Goal: Check status: Check status

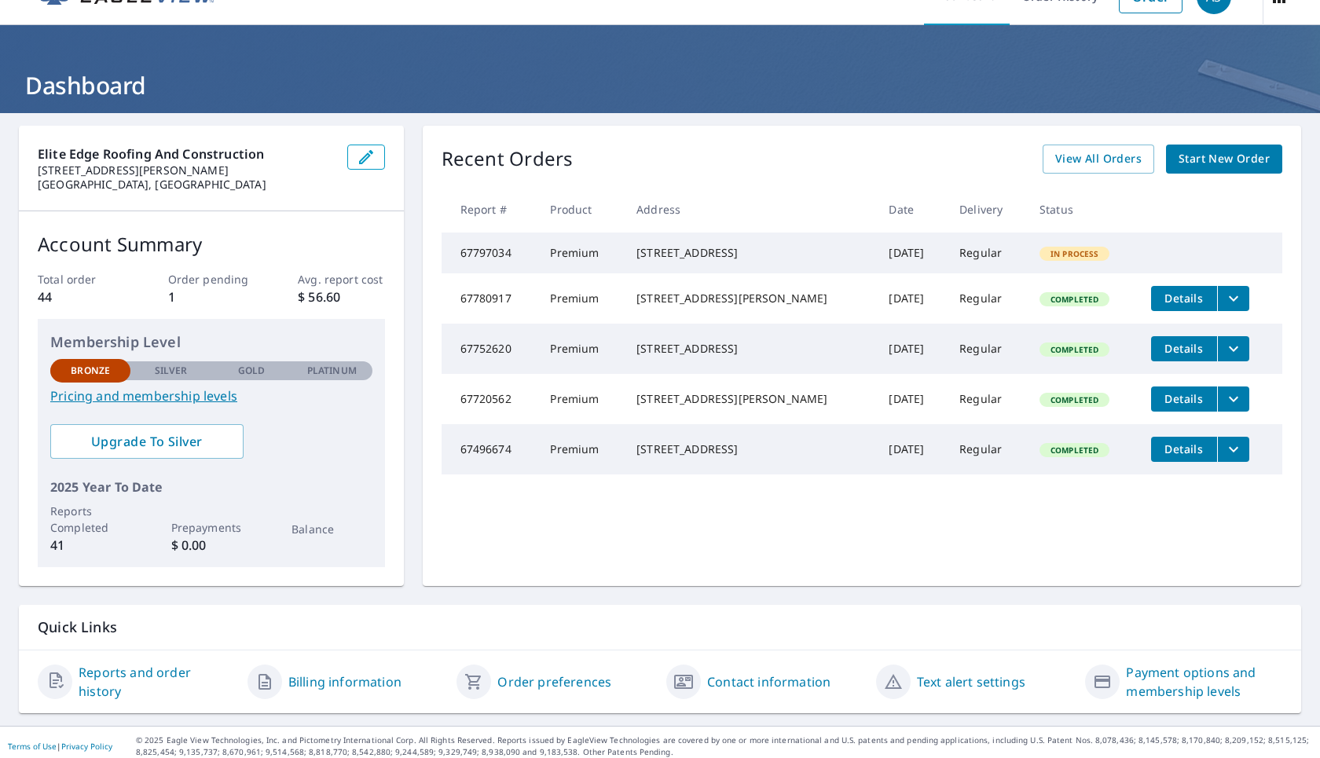
scroll to position [39, 0]
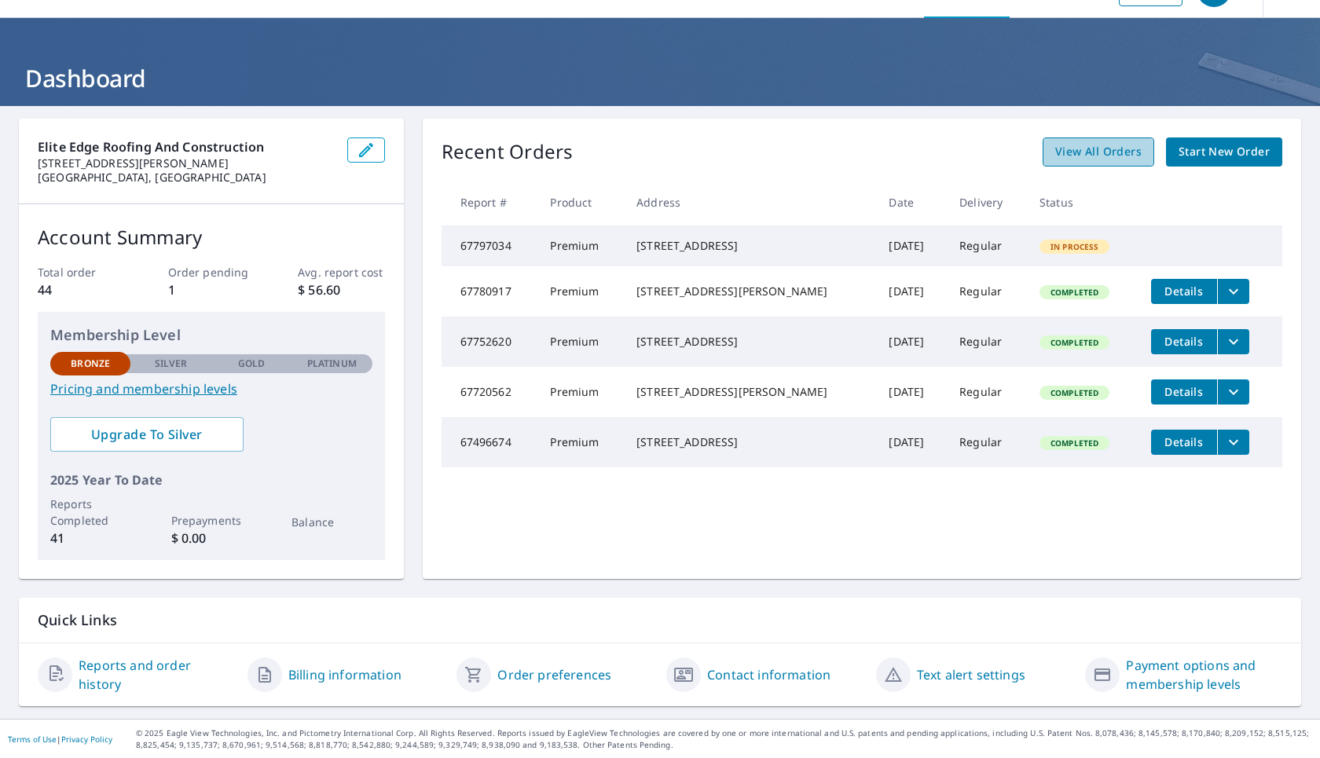
click at [1055, 153] on span "View All Orders" at bounding box center [1098, 152] width 86 height 20
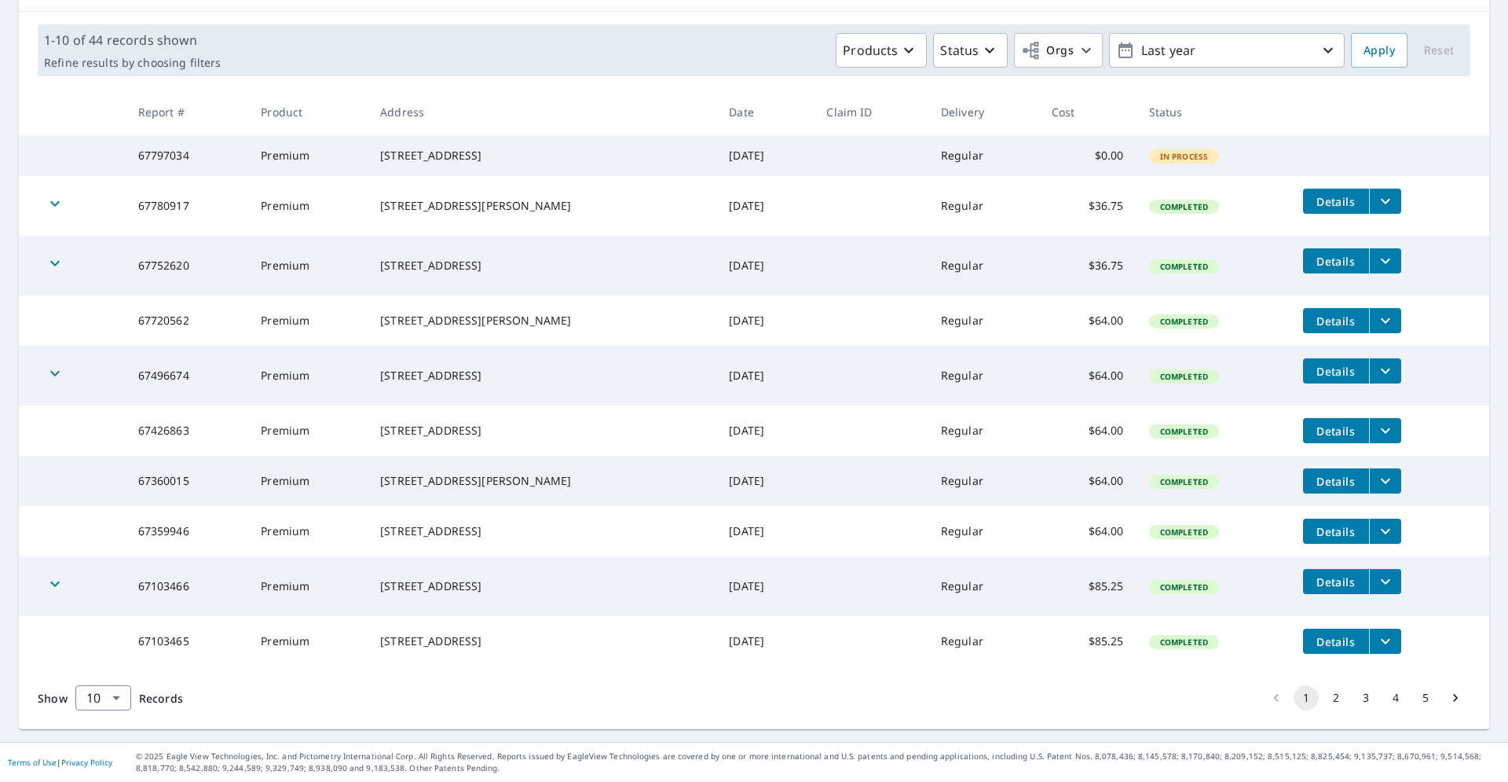
scroll to position [260, 0]
click at [1319, 699] on button "2" at bounding box center [1336, 697] width 25 height 25
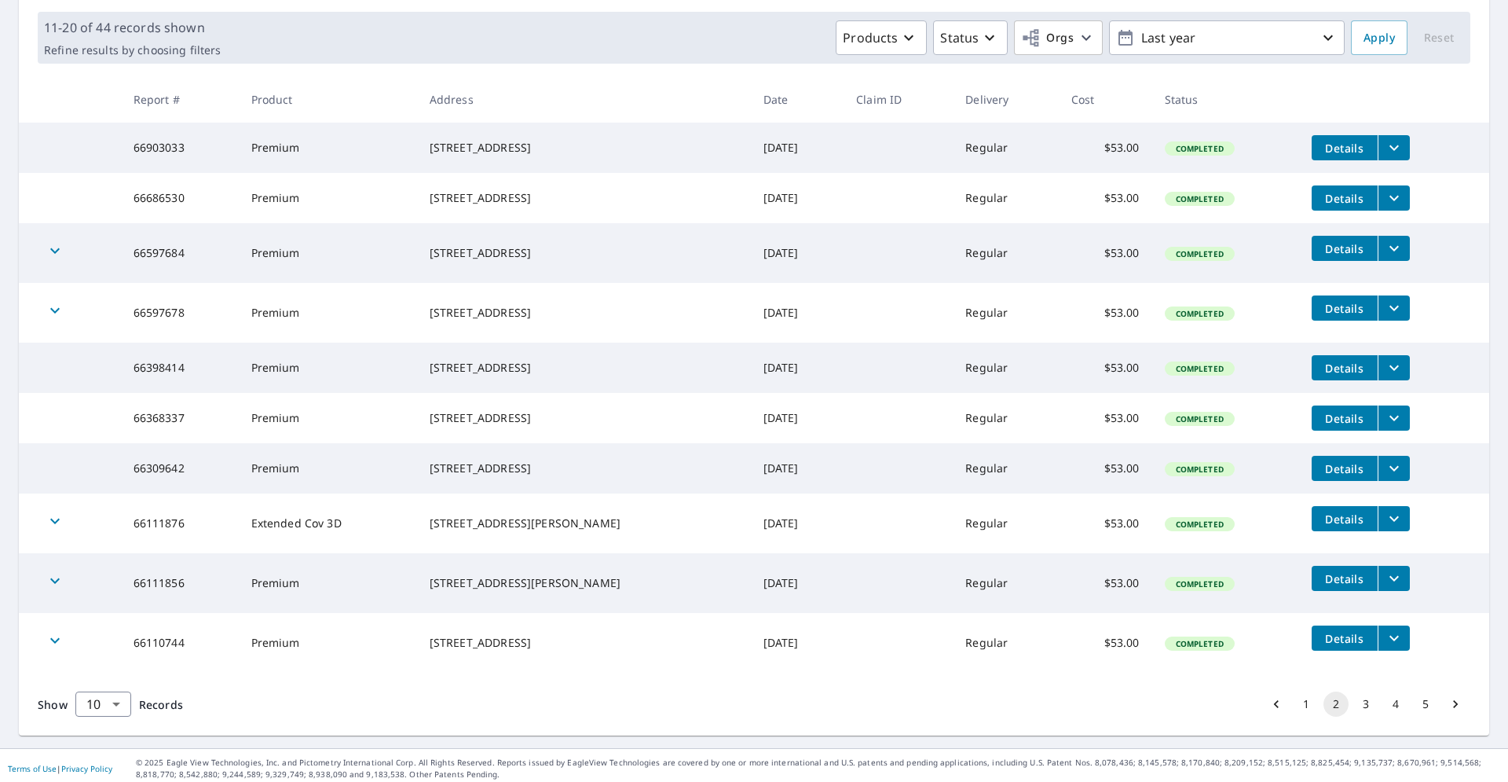
scroll to position [229, 0]
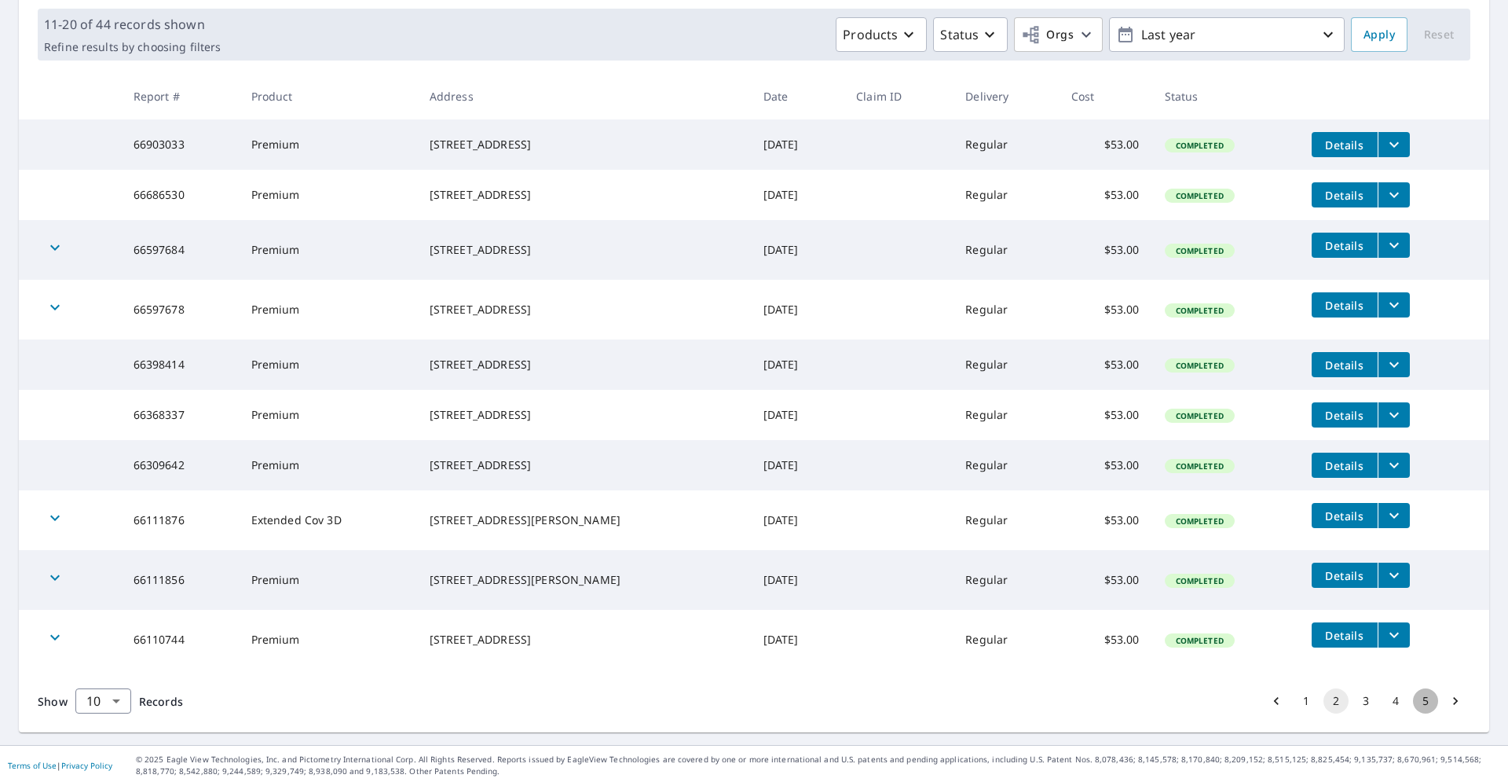
click at [1319, 713] on button "5" at bounding box center [1425, 700] width 25 height 25
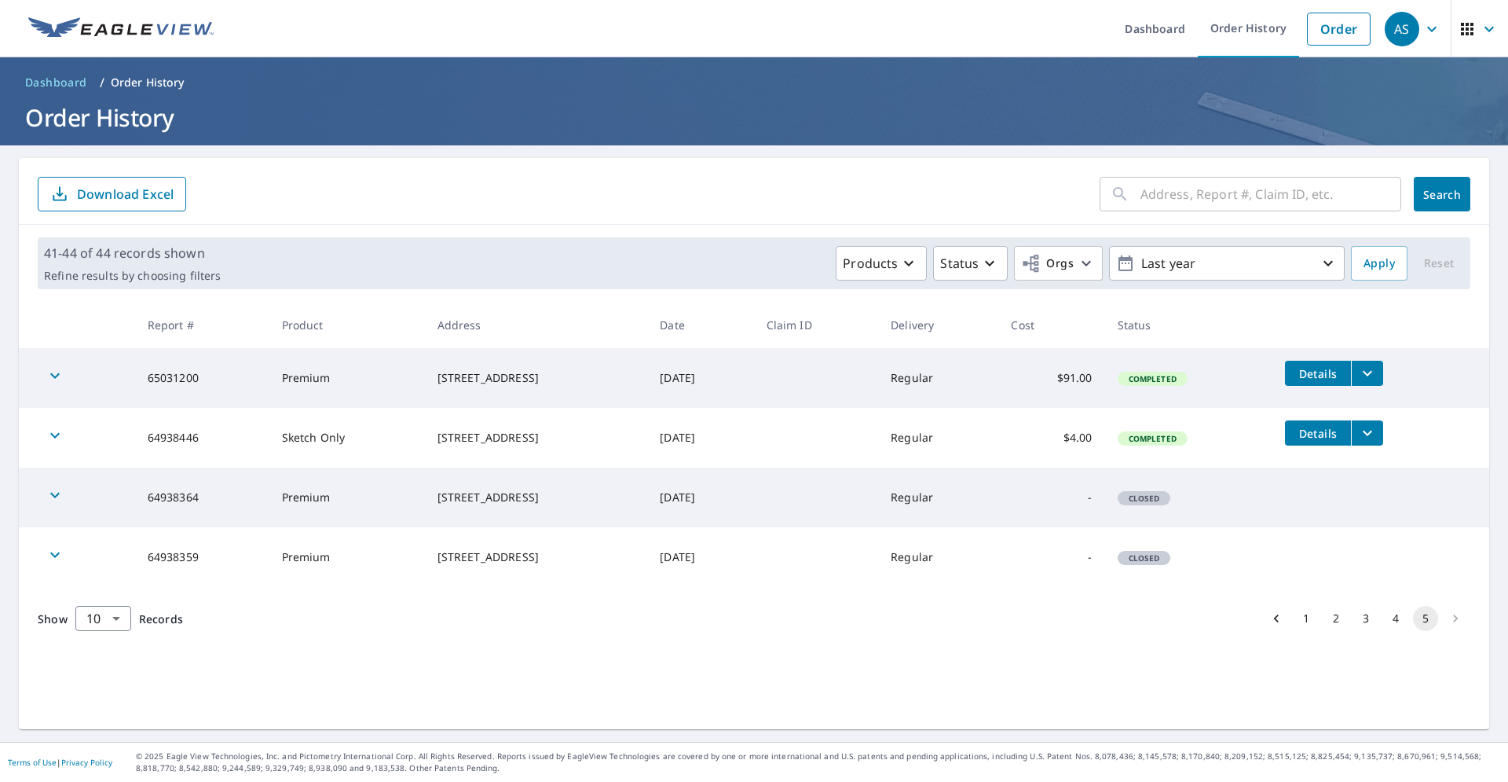
click at [1319, 619] on button "4" at bounding box center [1395, 618] width 25 height 25
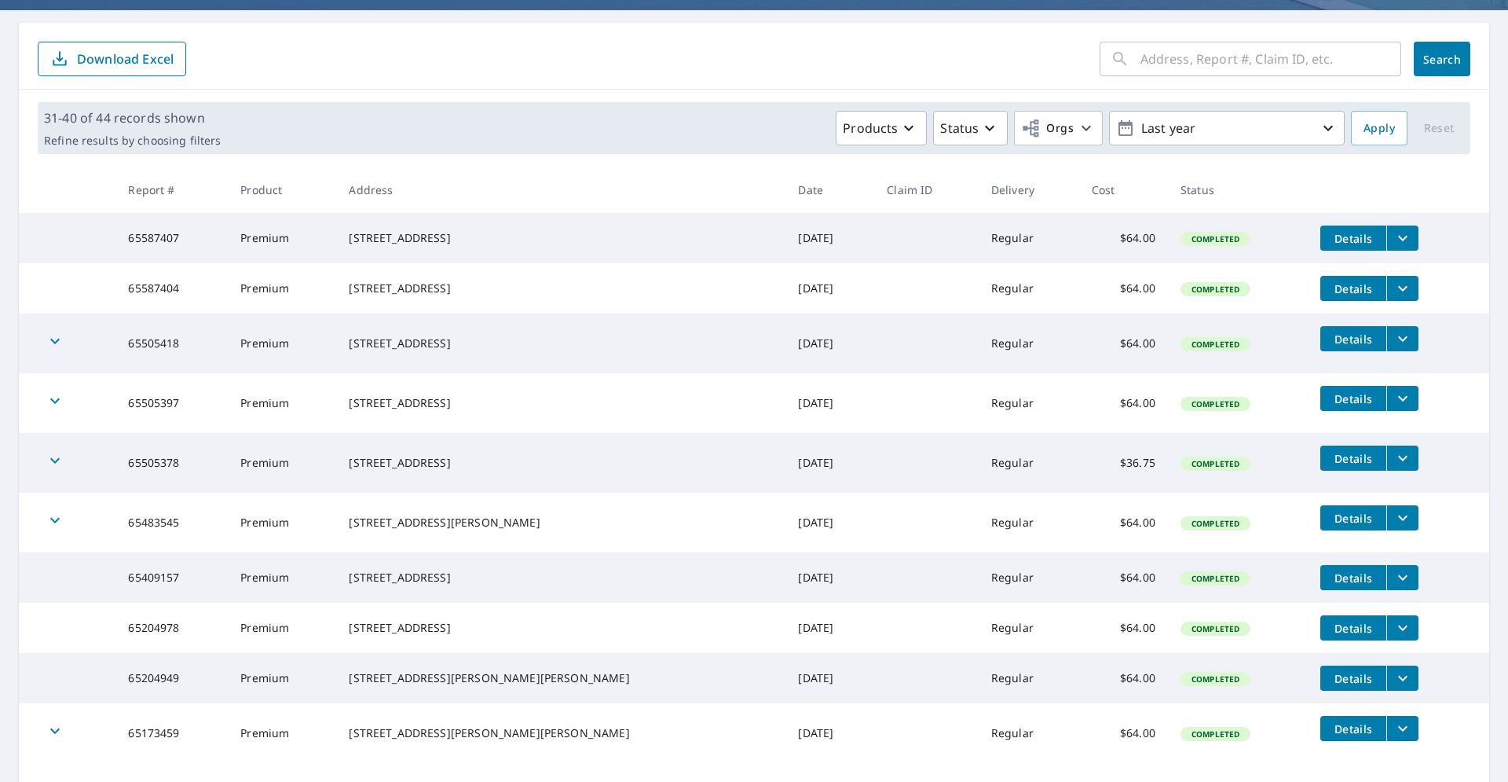
scroll to position [263, 0]
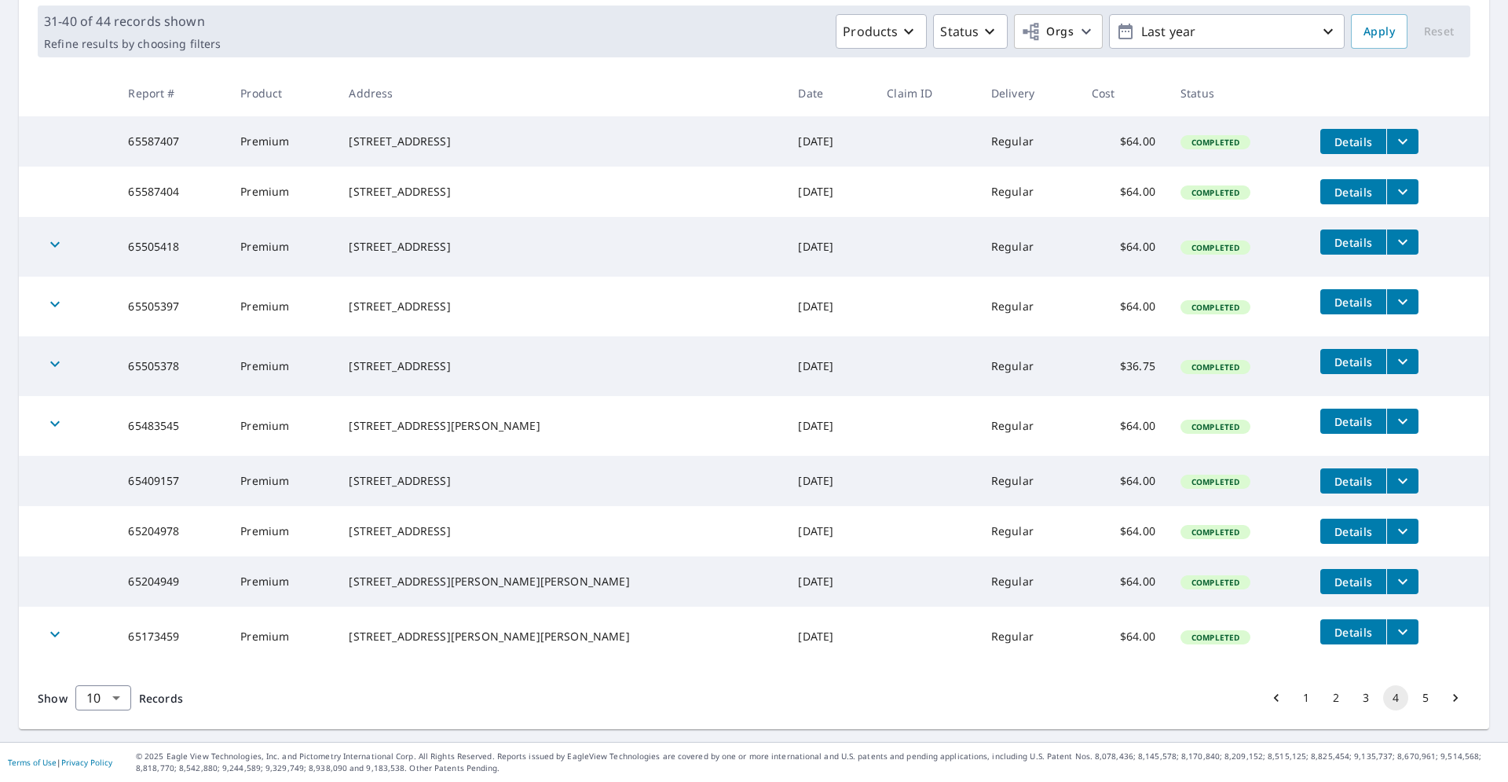
click at [1294, 699] on button "1" at bounding box center [1306, 697] width 25 height 25
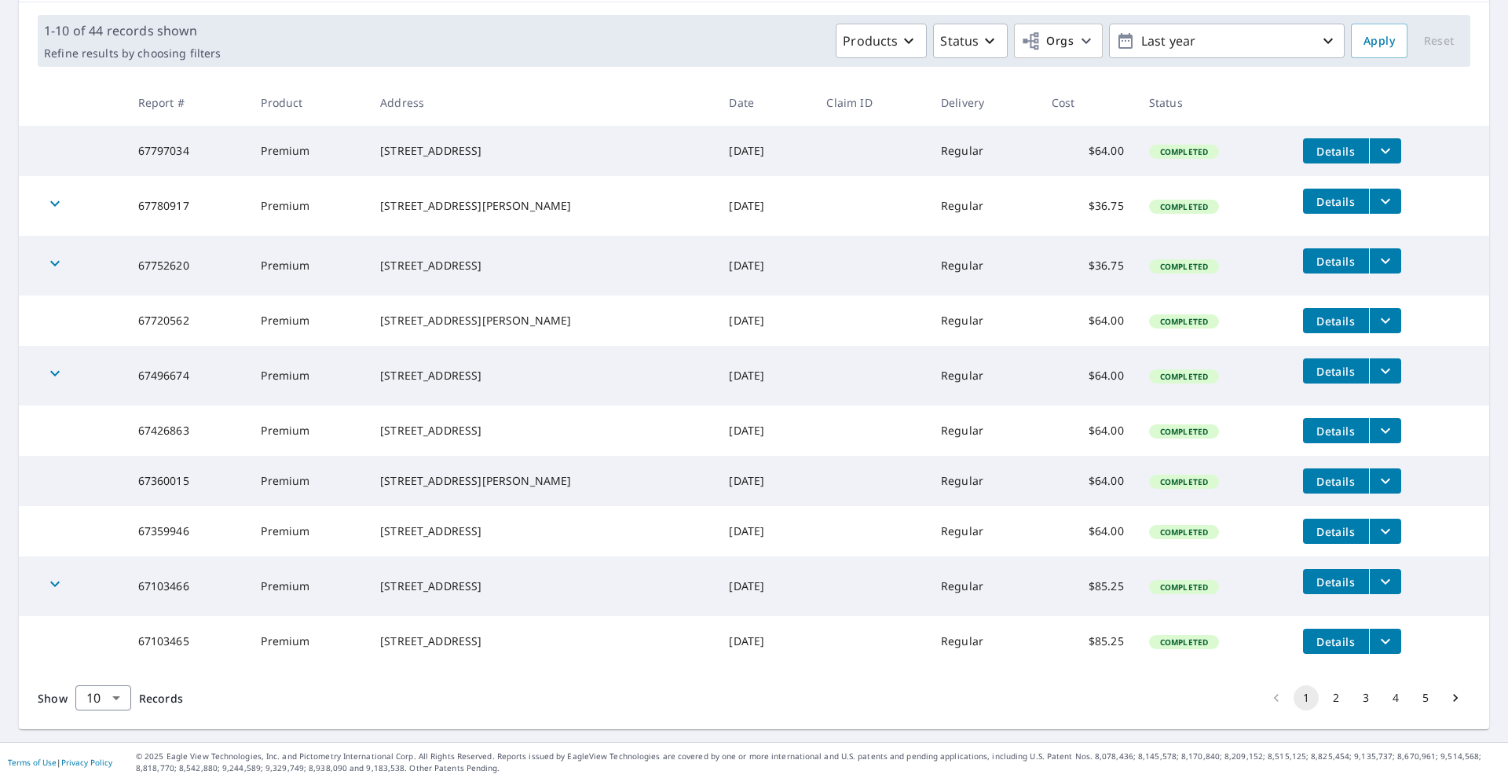
scroll to position [260, 0]
click at [1319, 702] on button "2" at bounding box center [1336, 697] width 25 height 25
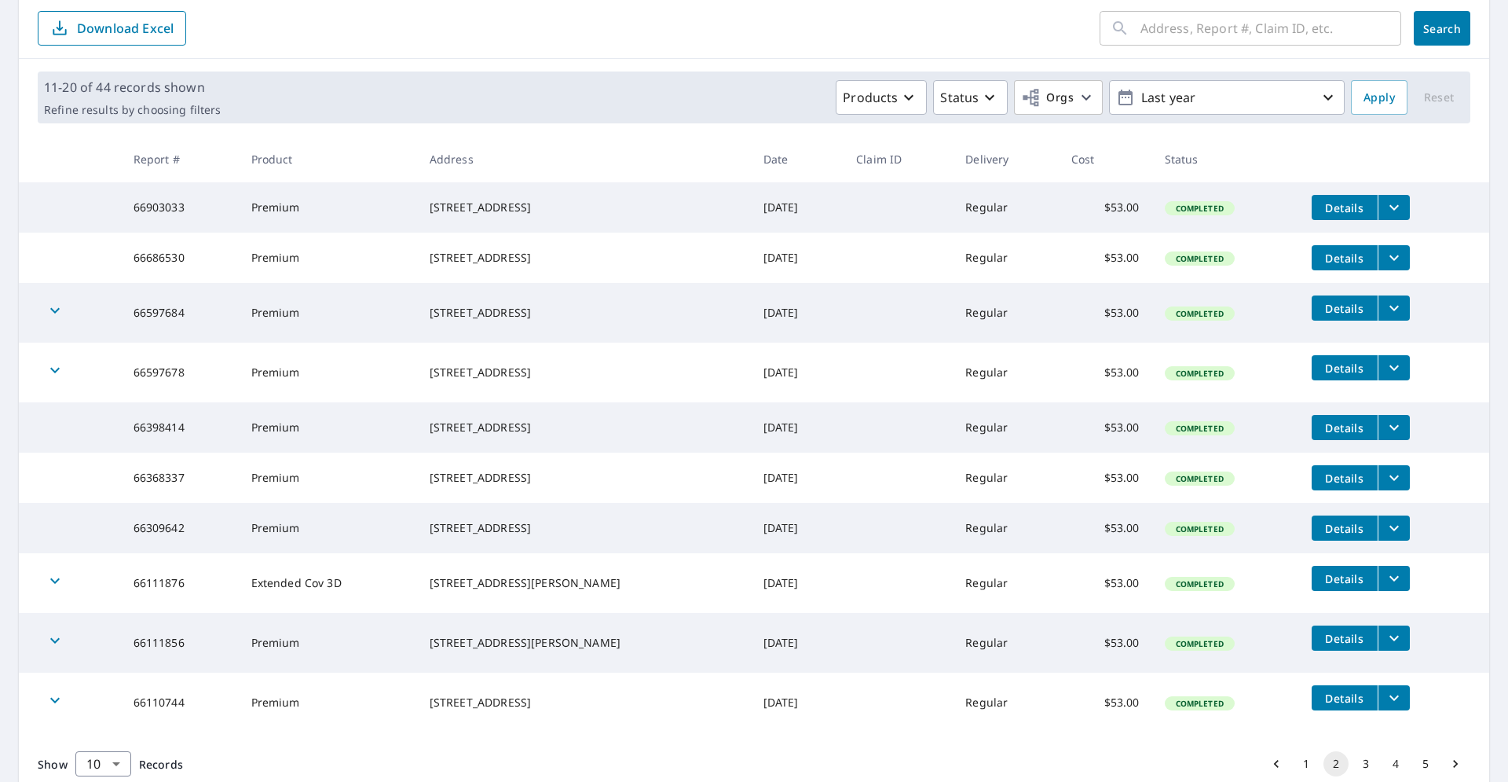
scroll to position [171, 0]
